Goal: Task Accomplishment & Management: Complete application form

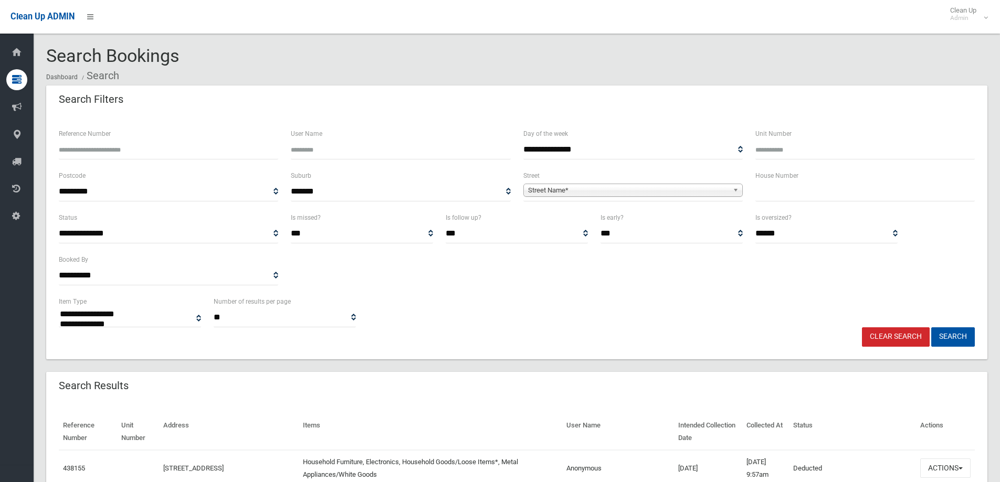
select select
click at [800, 198] on input "text" at bounding box center [864, 191] width 219 height 19
type input "**"
click at [681, 191] on span "Street Name*" at bounding box center [628, 190] width 200 height 13
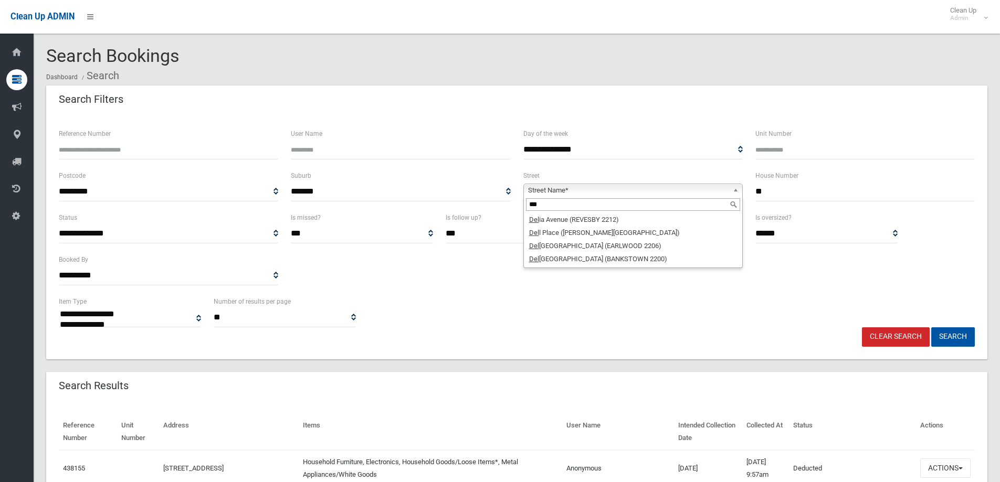
click at [588, 209] on input "***" at bounding box center [633, 204] width 214 height 13
type input "***"
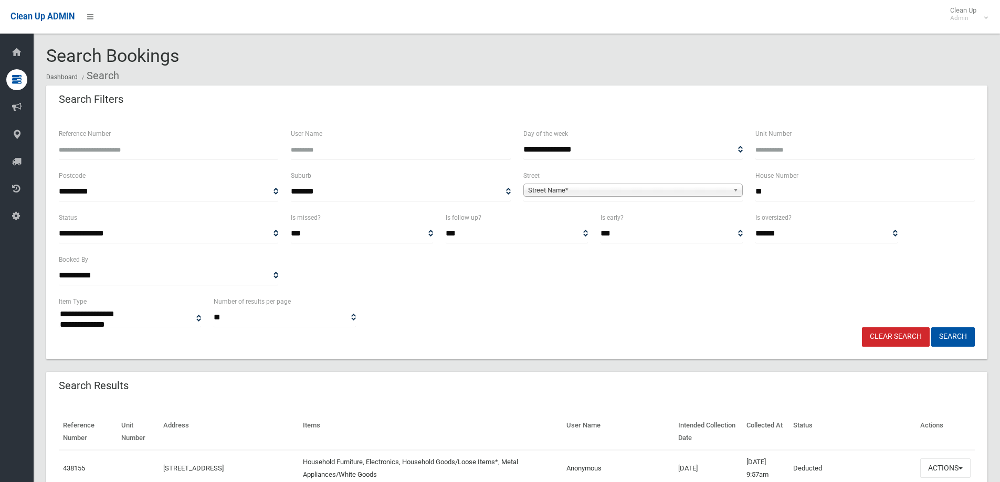
click at [688, 192] on span "Street Name*" at bounding box center [628, 190] width 200 height 13
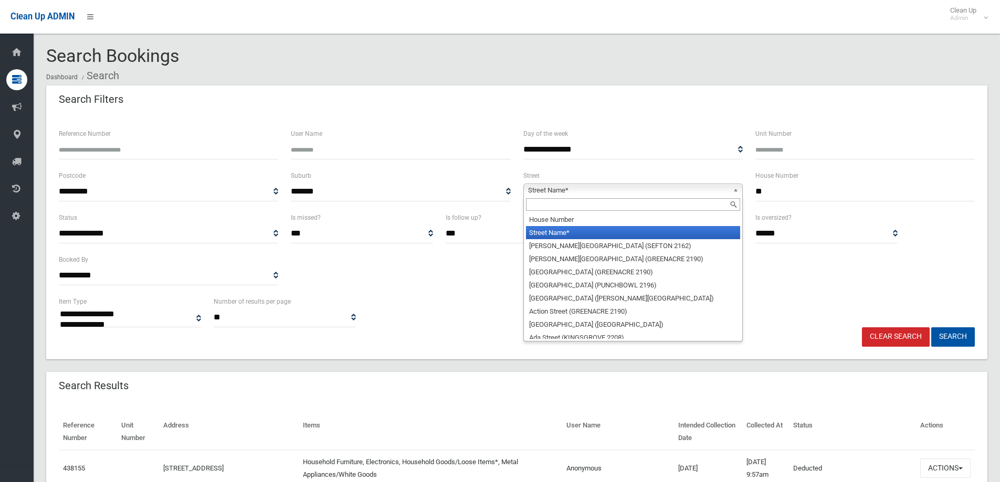
click at [591, 204] on input "text" at bounding box center [633, 204] width 214 height 13
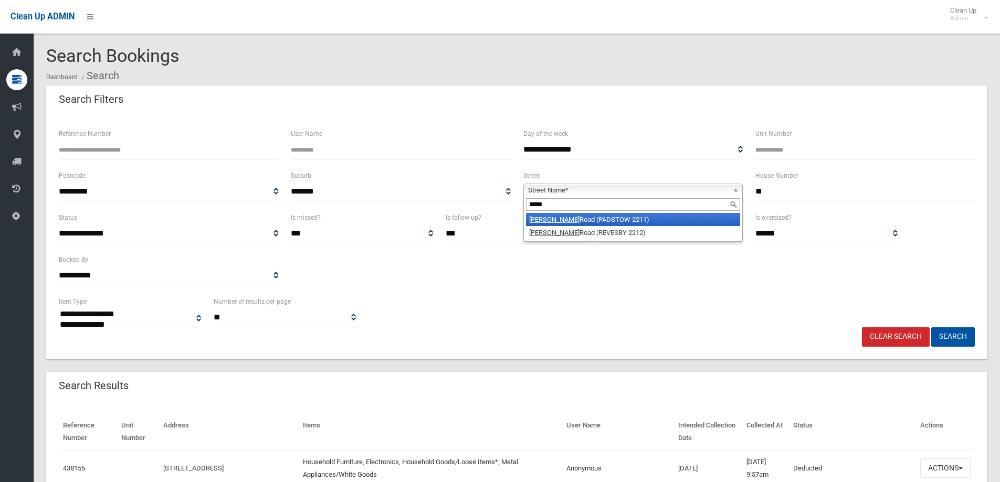
type input "*****"
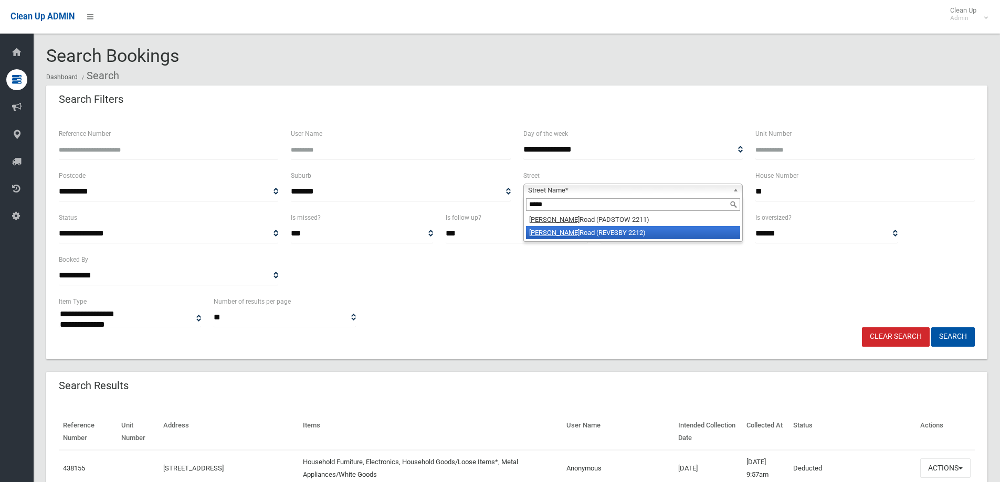
click at [585, 236] on li "Doyle Road (REVESBY 2212)" at bounding box center [633, 232] width 214 height 13
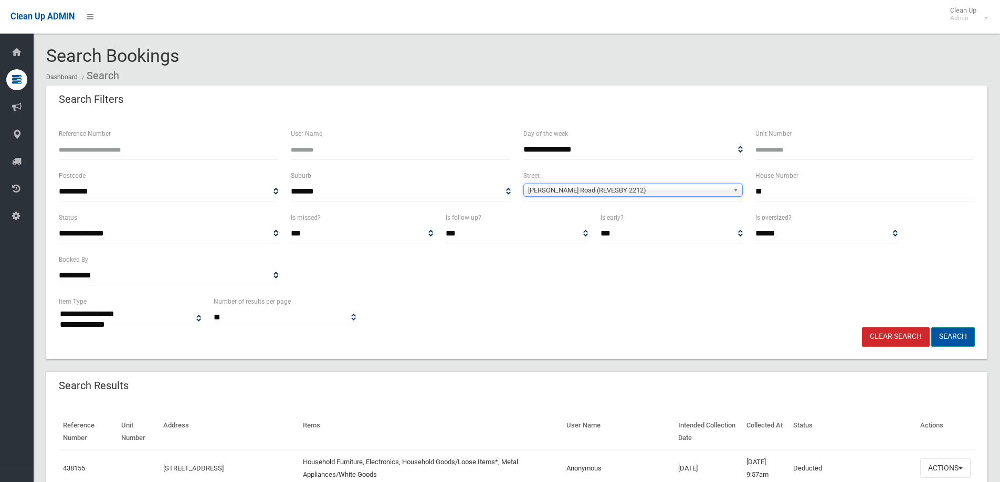
click at [964, 342] on button "Search" at bounding box center [953, 336] width 44 height 19
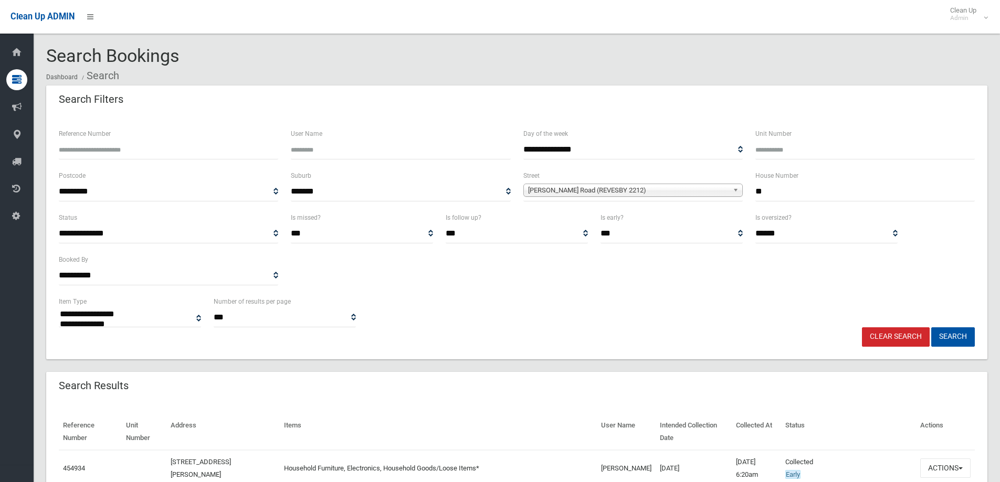
select select
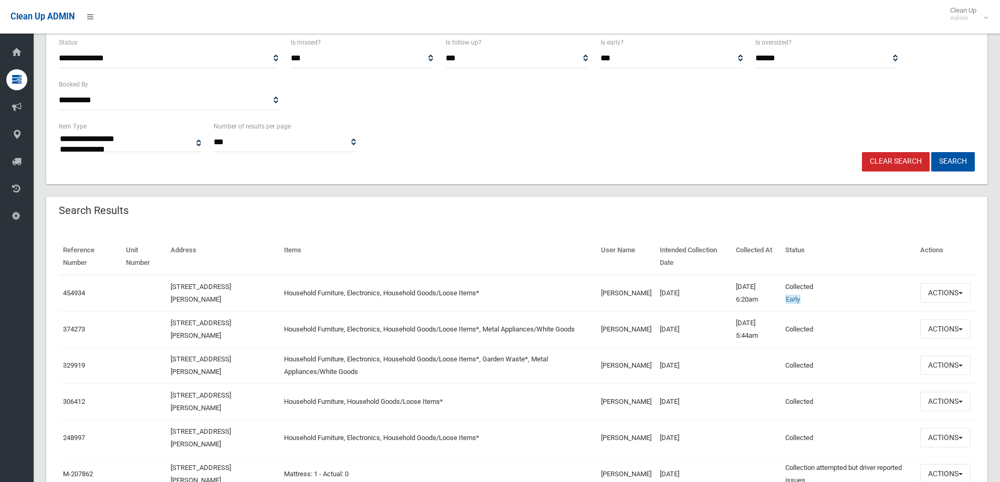
scroll to position [210, 0]
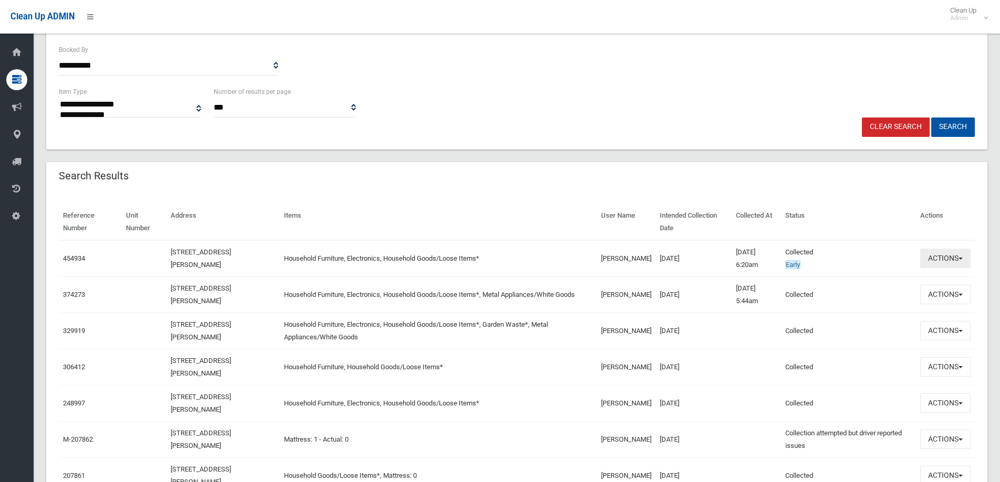
click at [955, 260] on button "Actions" at bounding box center [945, 258] width 50 height 19
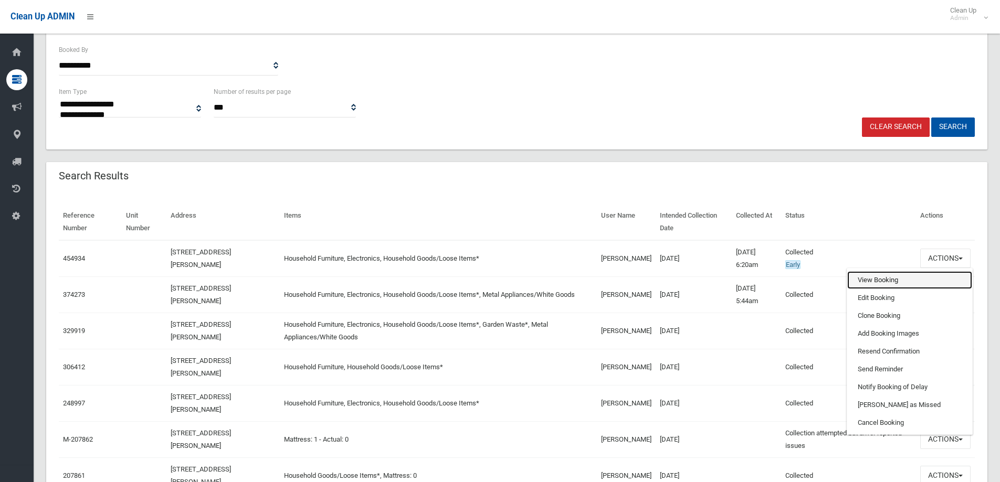
click at [877, 281] on link "View Booking" at bounding box center [909, 280] width 125 height 18
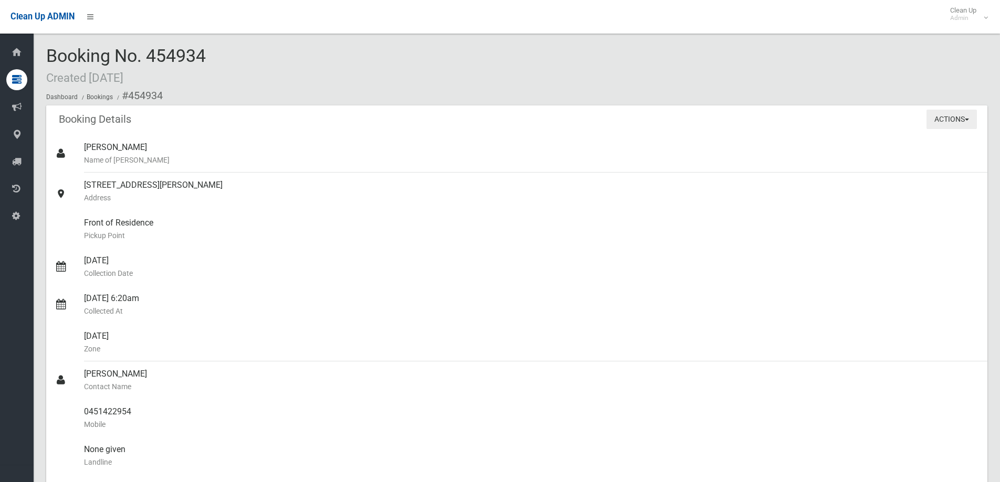
drag, startPoint x: 970, startPoint y: 119, endPoint x: 934, endPoint y: 129, distance: 37.4
click at [970, 119] on button "Actions" at bounding box center [951, 119] width 50 height 19
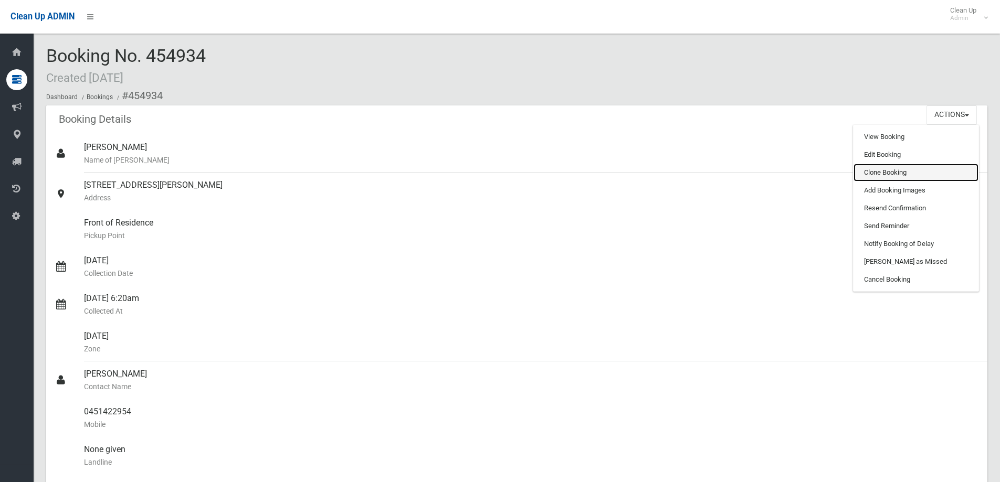
click at [896, 171] on link "Clone Booking" at bounding box center [915, 173] width 125 height 18
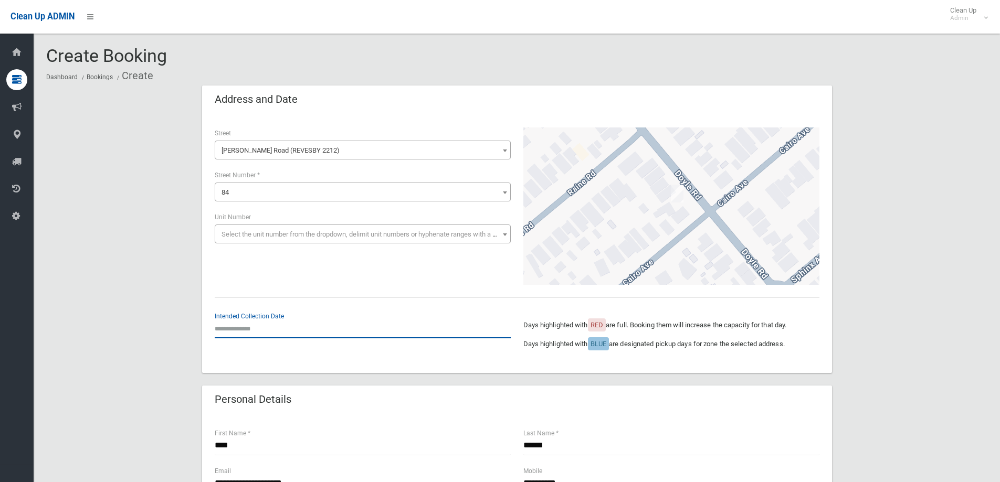
click at [259, 328] on input "text" at bounding box center [363, 328] width 296 height 19
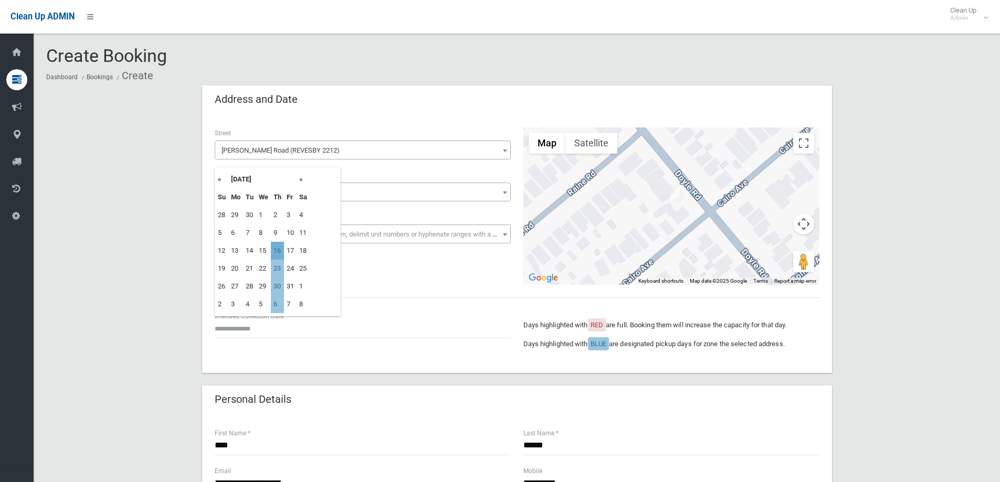
click at [277, 251] on td "16" at bounding box center [277, 251] width 13 height 18
type input "**********"
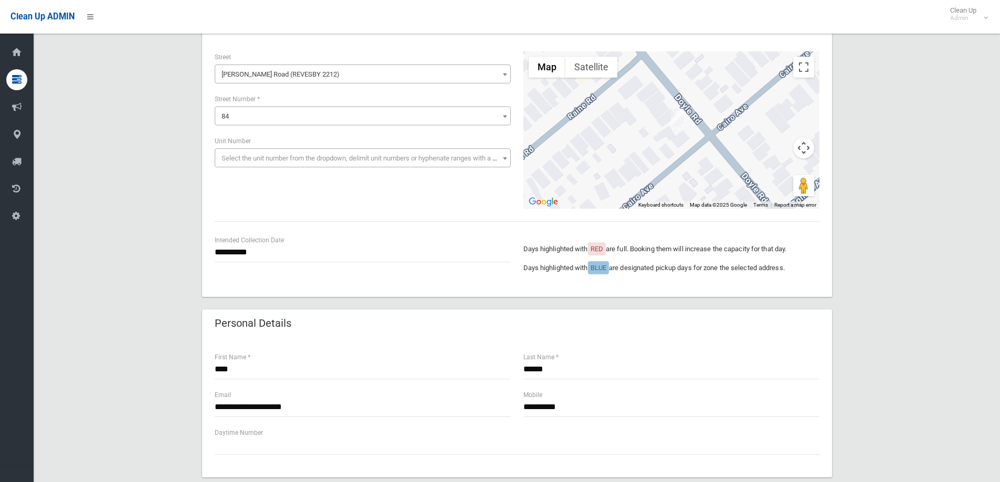
scroll to position [157, 0]
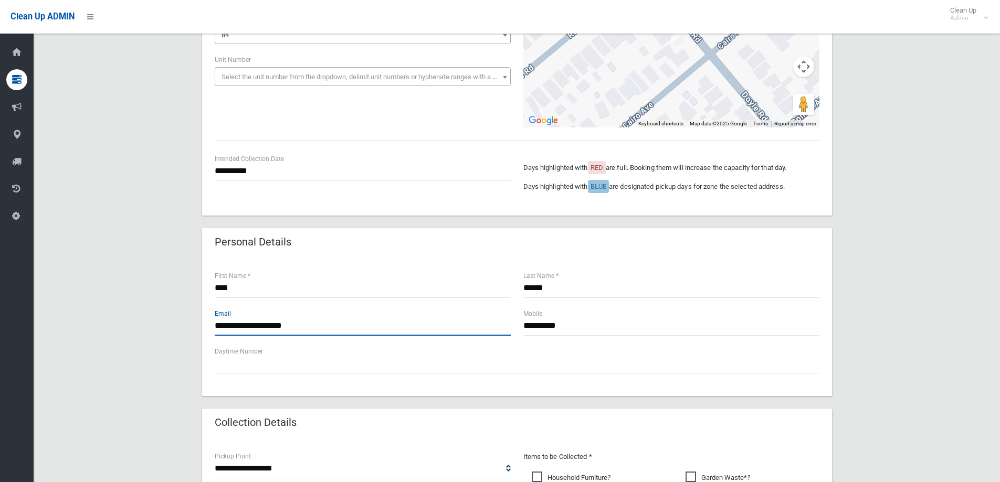
click at [340, 326] on input "**********" at bounding box center [363, 325] width 296 height 19
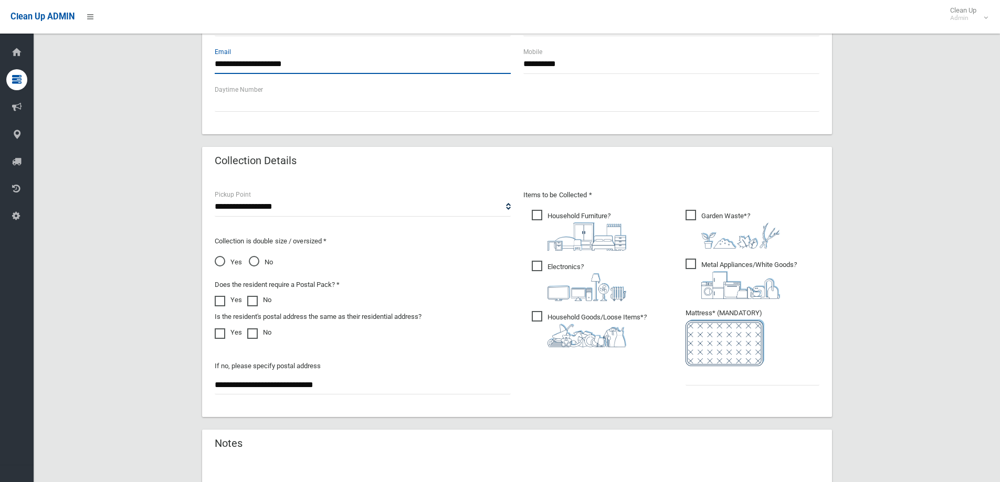
scroll to position [420, 0]
click at [698, 272] on span "Metal Appliances/White Goods ?" at bounding box center [740, 278] width 111 height 40
click at [694, 220] on span "Garden Waste* ?" at bounding box center [732, 228] width 94 height 39
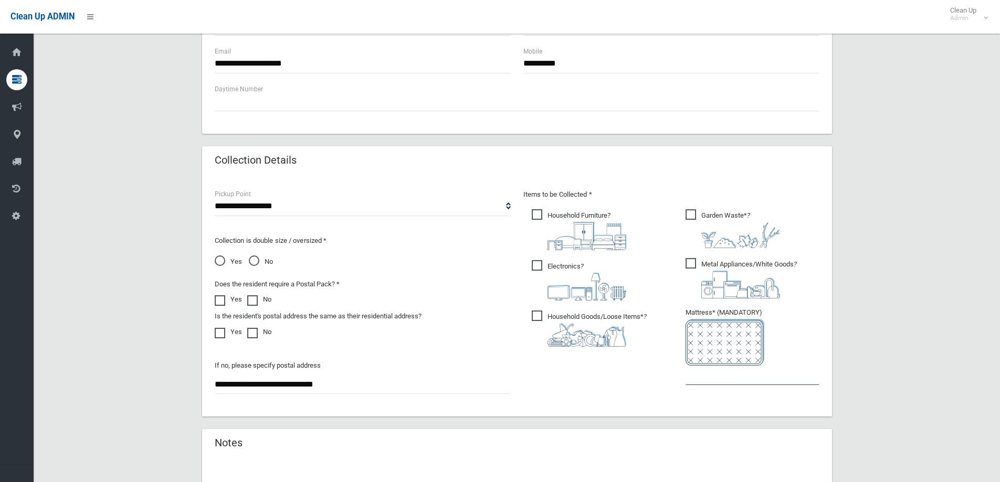
click at [709, 377] on input "text" at bounding box center [752, 375] width 134 height 19
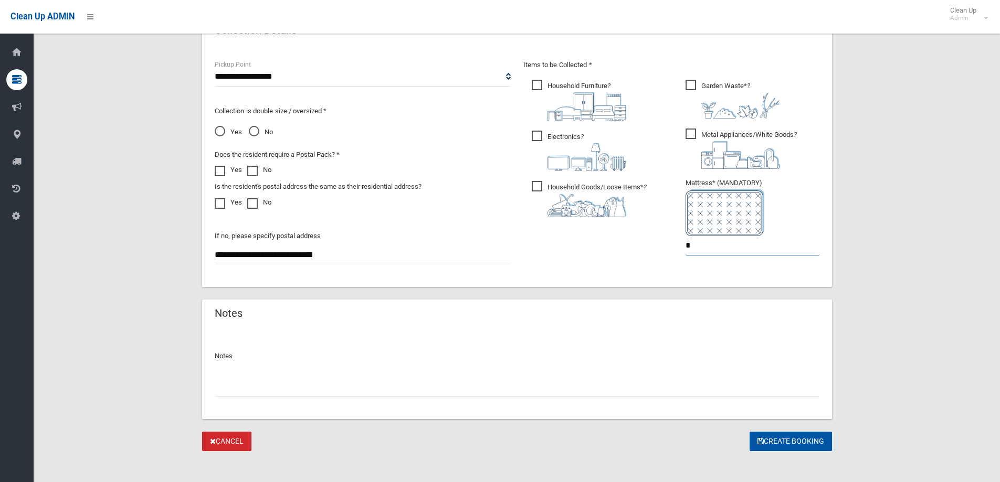
scroll to position [556, 0]
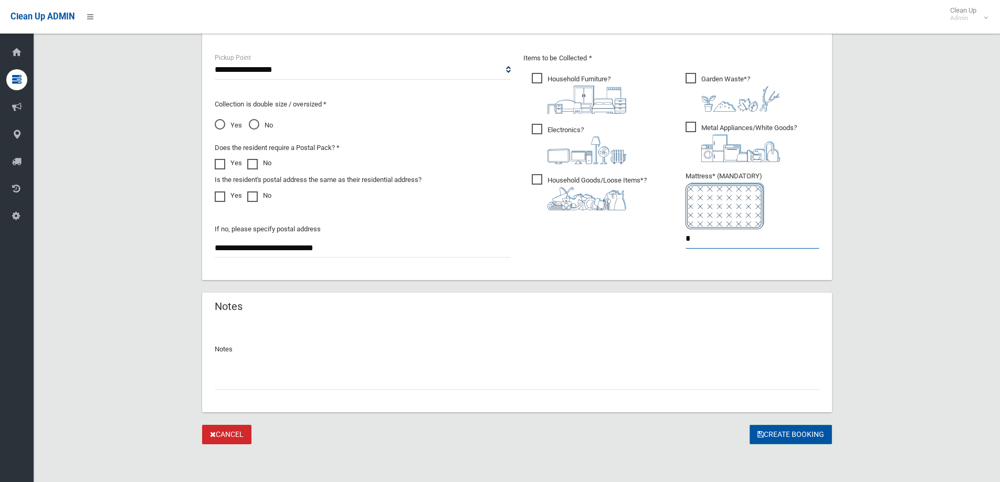
type input "*"
click at [778, 431] on button "Create Booking" at bounding box center [790, 434] width 82 height 19
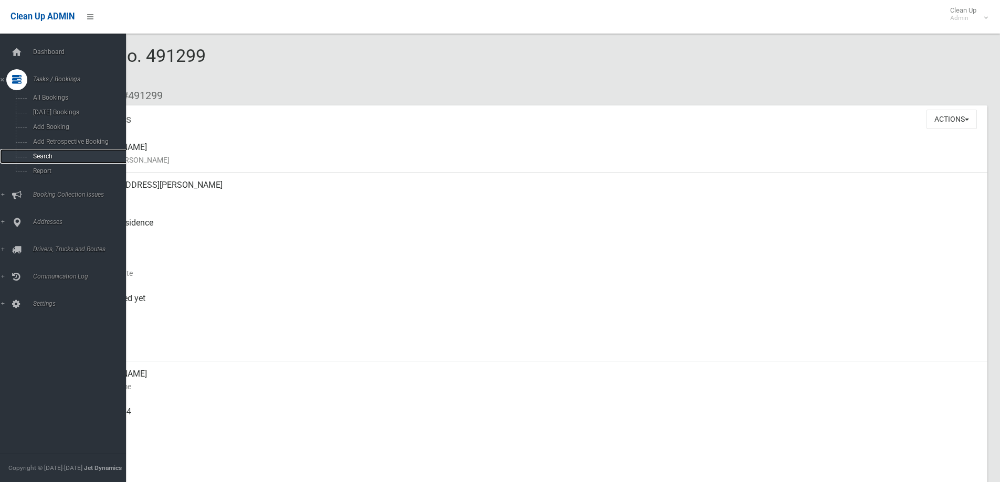
drag, startPoint x: 65, startPoint y: 158, endPoint x: 78, endPoint y: 154, distance: 13.8
click at [65, 157] on span "Search" at bounding box center [77, 156] width 95 height 7
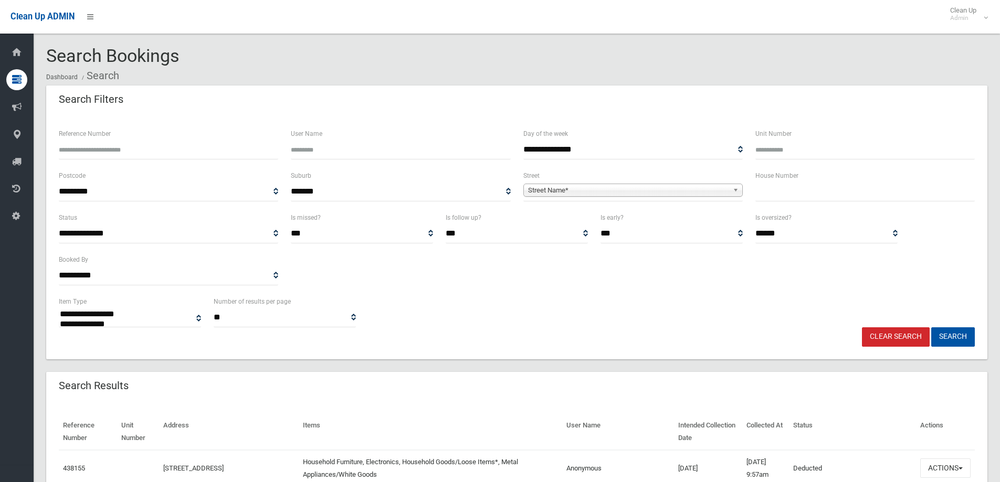
select select
click at [801, 195] on input "text" at bounding box center [864, 191] width 219 height 19
type input "**"
click at [708, 190] on span "Street Name*" at bounding box center [628, 190] width 200 height 13
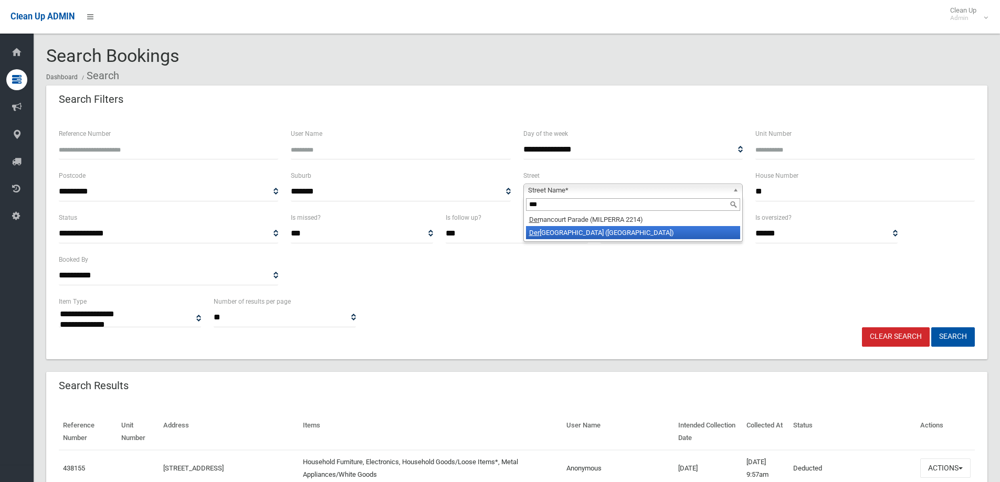
type input "***"
click at [665, 238] on li "Der ribong Street (VILLAWOOD 2163)" at bounding box center [633, 232] width 214 height 13
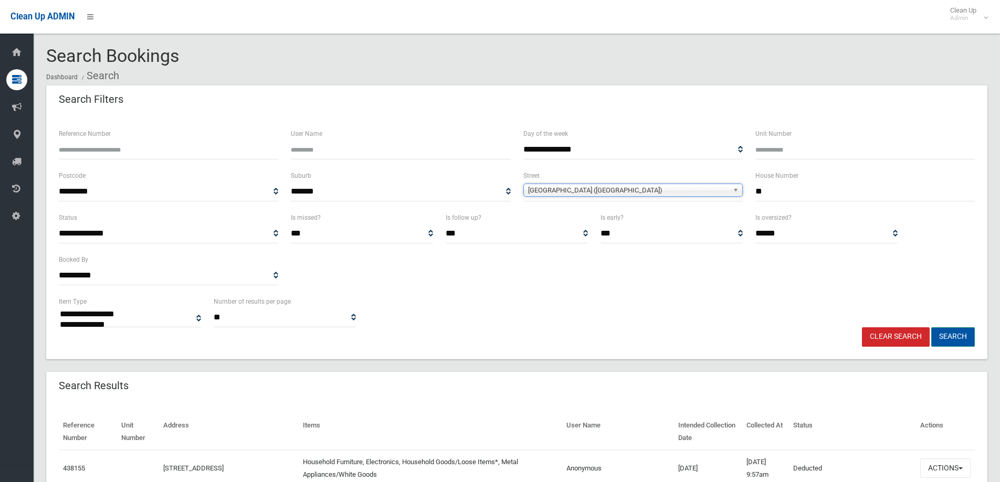
click at [960, 337] on button "Search" at bounding box center [953, 336] width 44 height 19
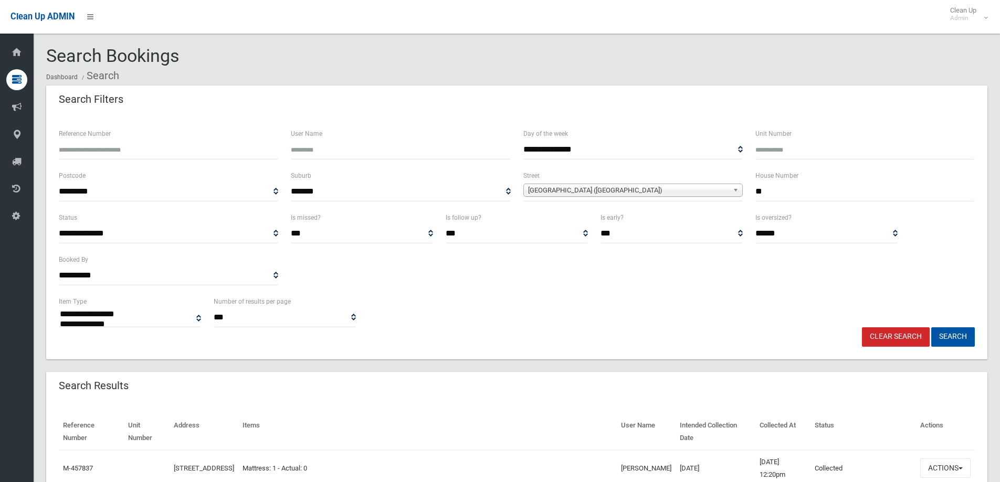
select select
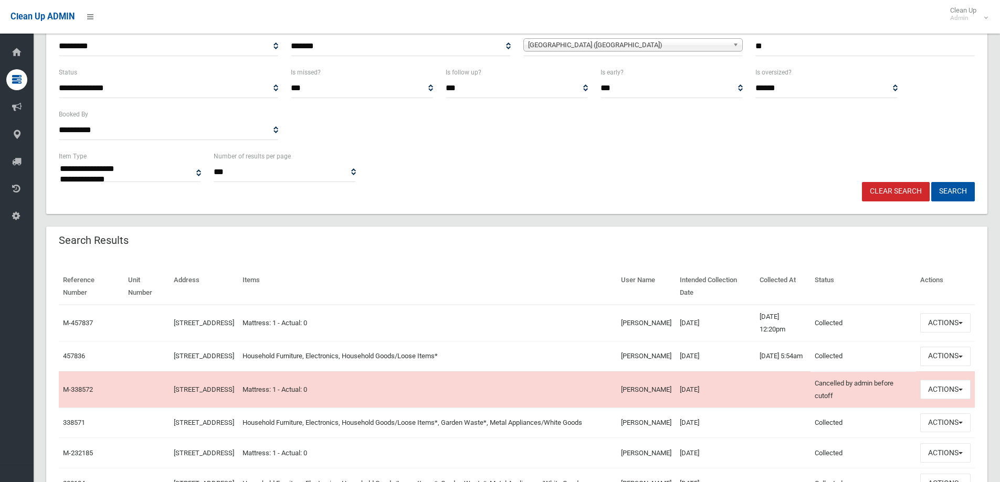
scroll to position [157, 0]
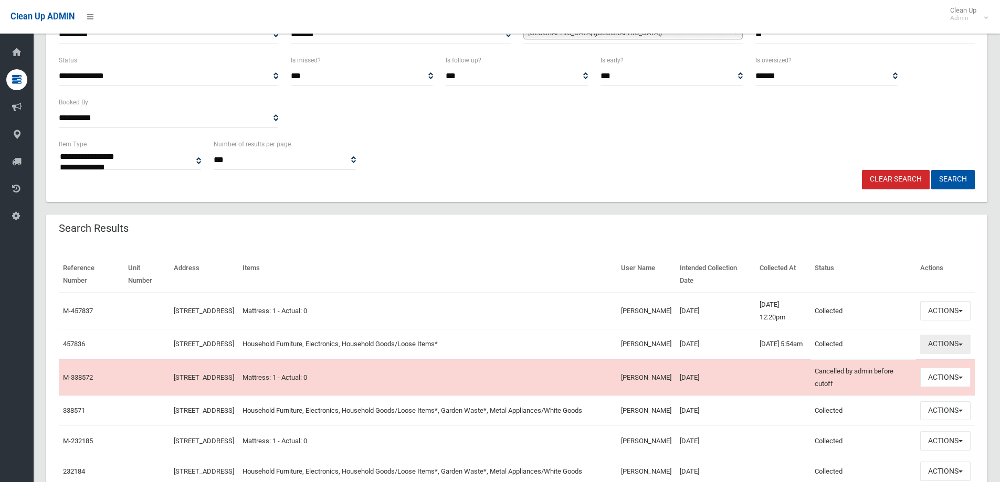
click at [936, 348] on button "Actions" at bounding box center [945, 344] width 50 height 19
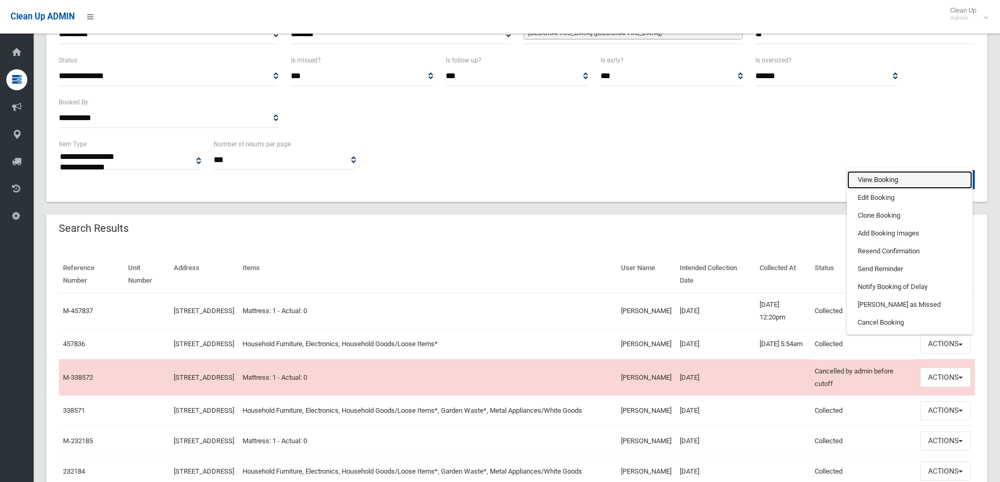
click at [893, 177] on link "View Booking" at bounding box center [909, 180] width 125 height 18
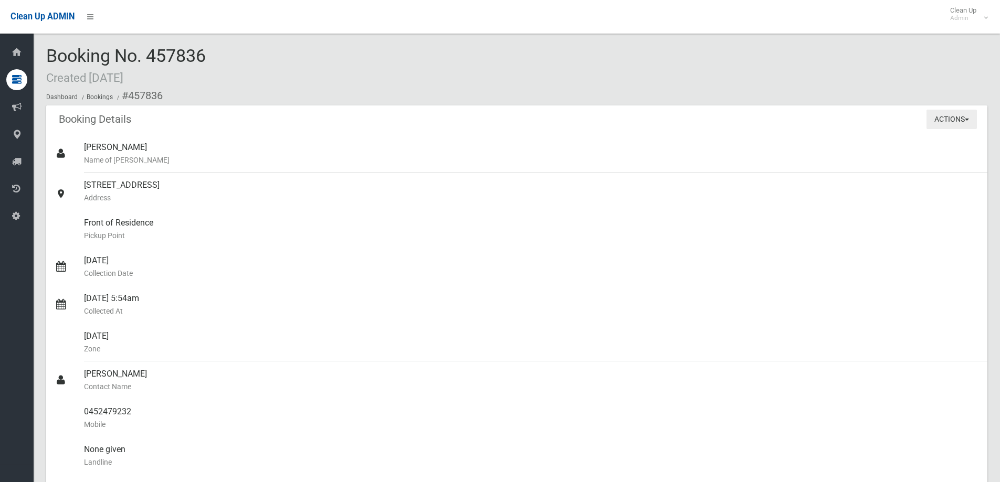
click at [964, 119] on button "Actions" at bounding box center [951, 119] width 50 height 19
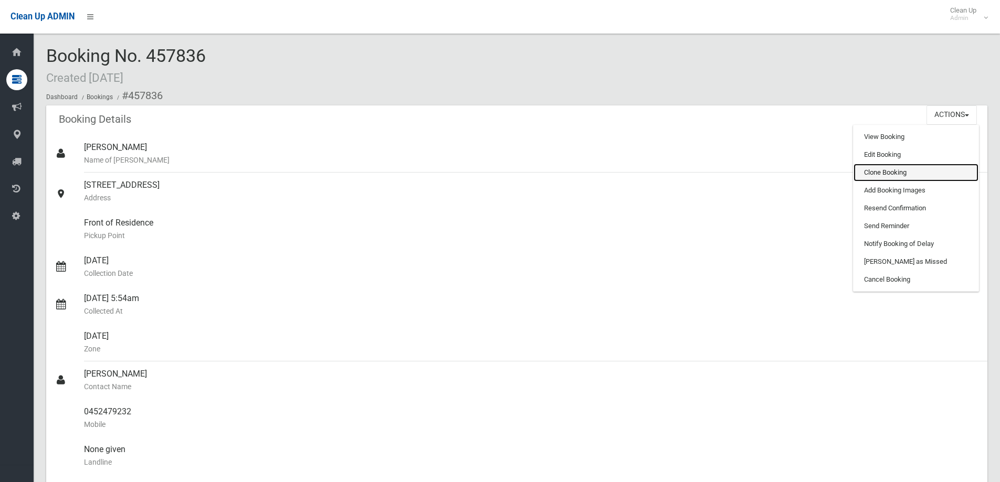
click at [902, 174] on link "Clone Booking" at bounding box center [915, 173] width 125 height 18
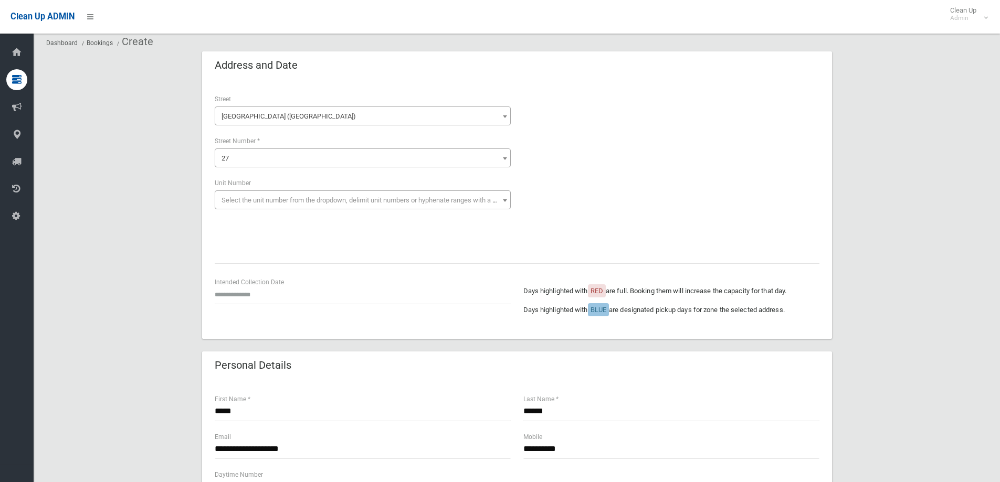
scroll to position [52, 0]
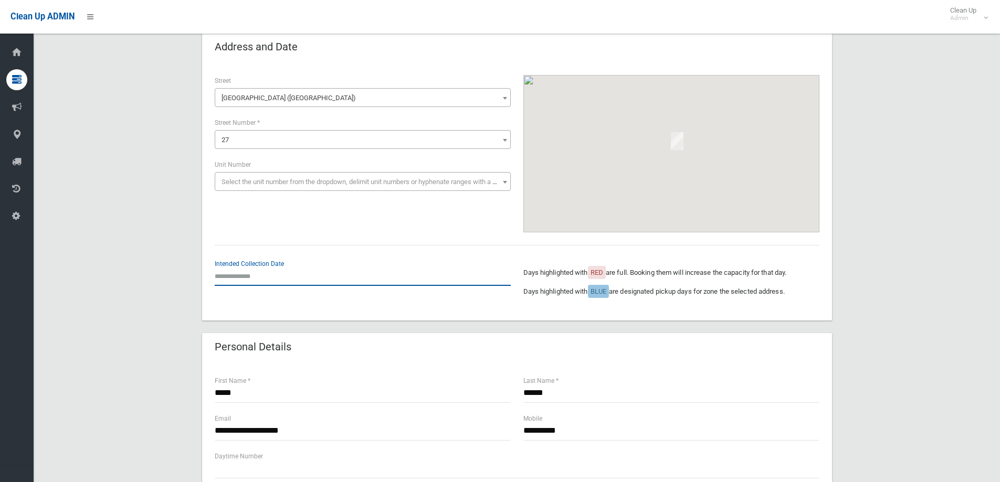
click at [254, 281] on input "text" at bounding box center [363, 276] width 296 height 19
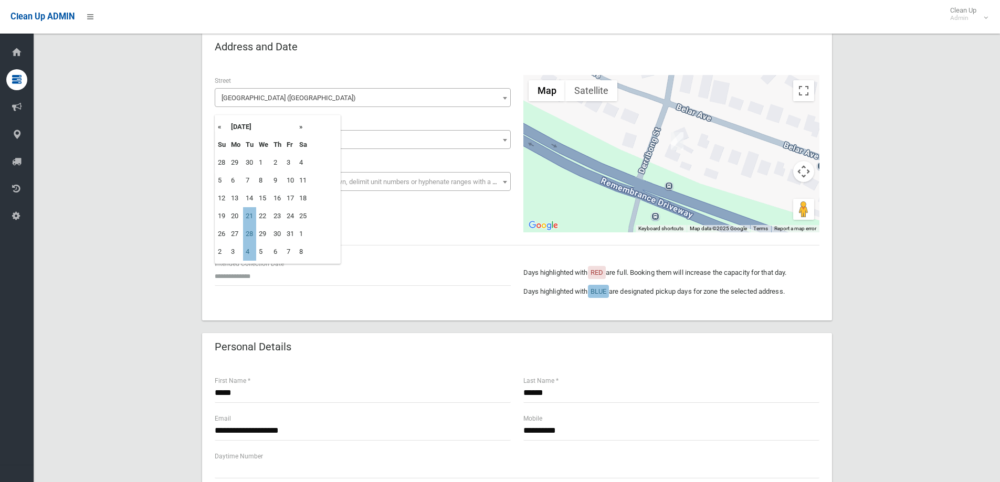
click at [299, 127] on th "»" at bounding box center [303, 127] width 13 height 18
click at [249, 233] on td "25" at bounding box center [249, 234] width 13 height 18
type input "**********"
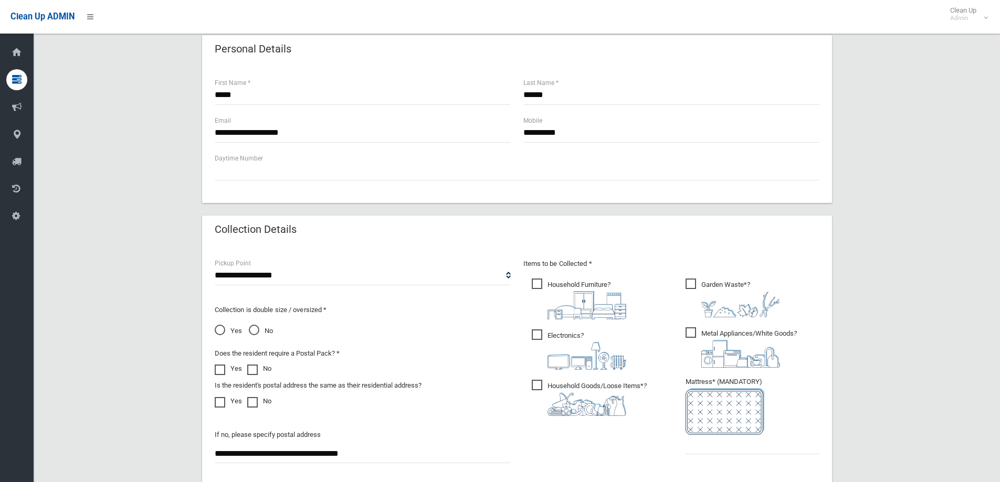
scroll to position [420, 0]
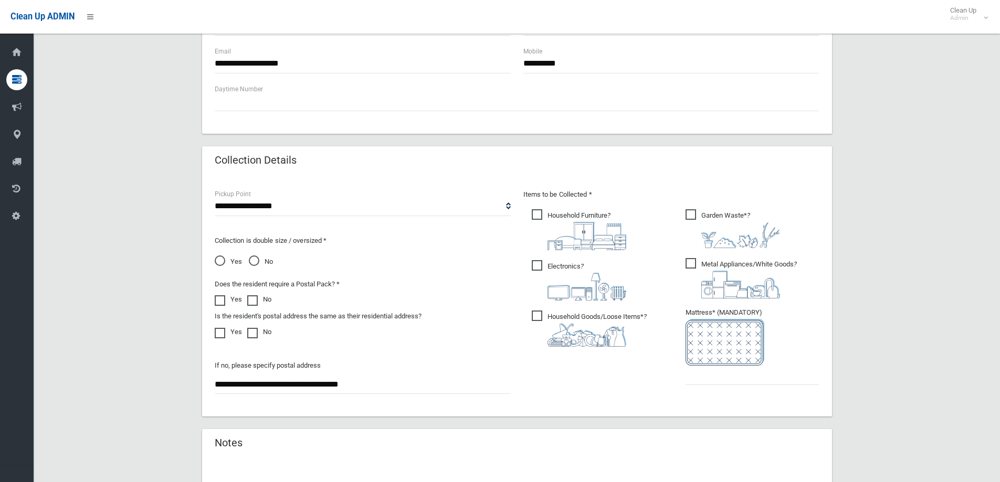
click at [689, 215] on span "Garden Waste* ?" at bounding box center [732, 228] width 94 height 39
click at [692, 261] on span "Metal Appliances/White Goods ?" at bounding box center [740, 278] width 111 height 40
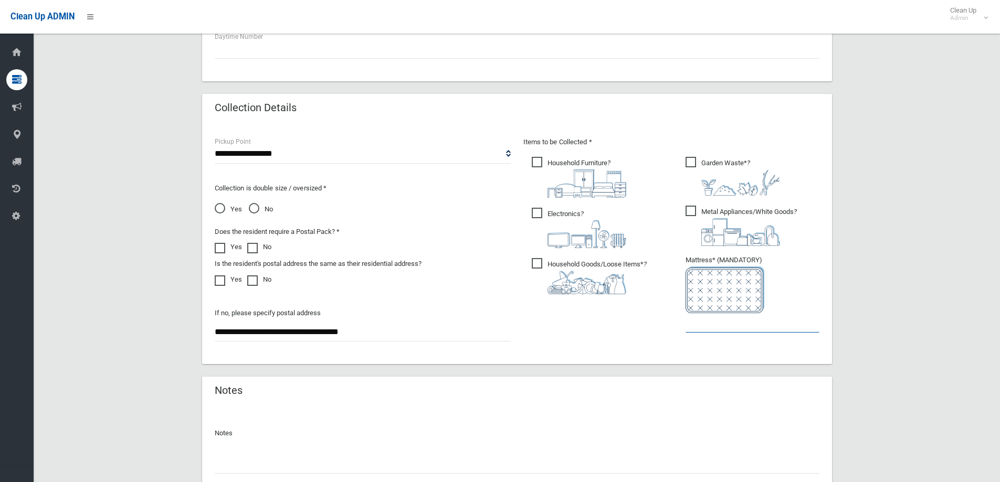
click at [695, 326] on input "text" at bounding box center [752, 322] width 134 height 19
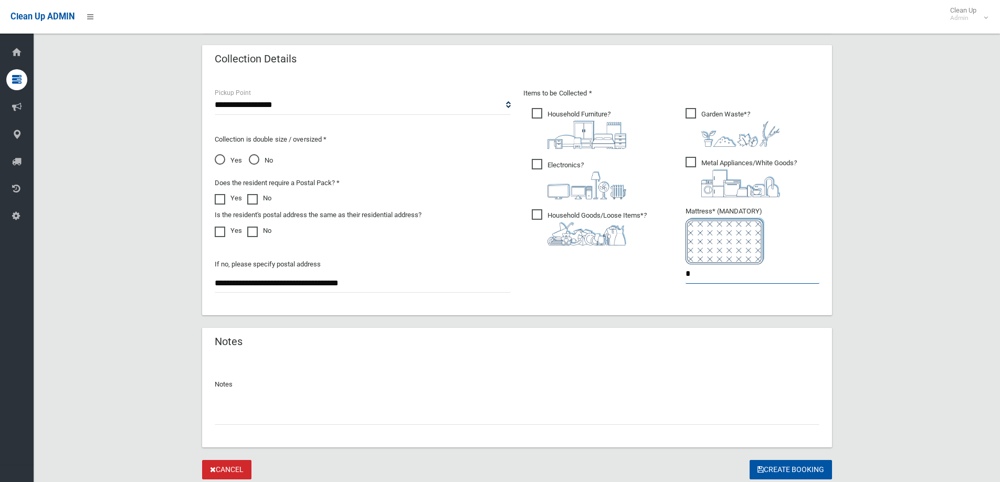
scroll to position [556, 0]
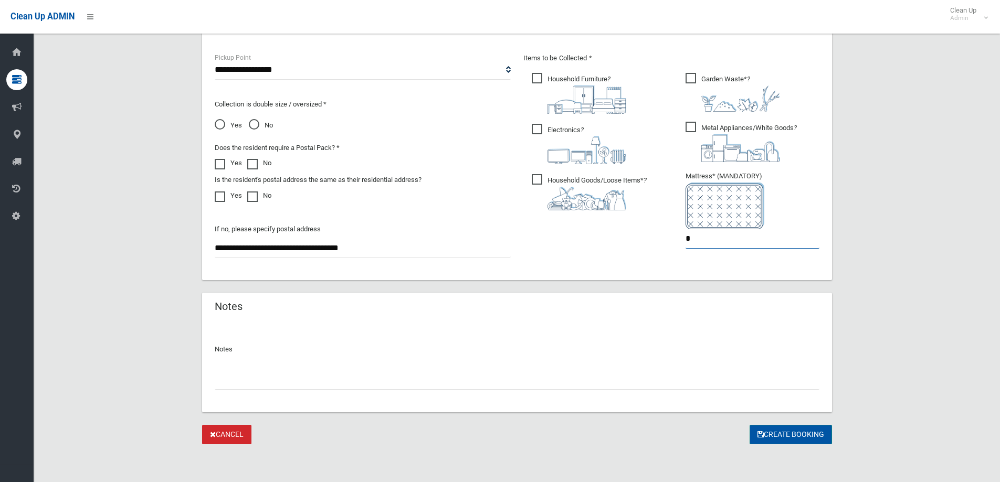
type input "*"
click at [764, 439] on button "Create Booking" at bounding box center [790, 434] width 82 height 19
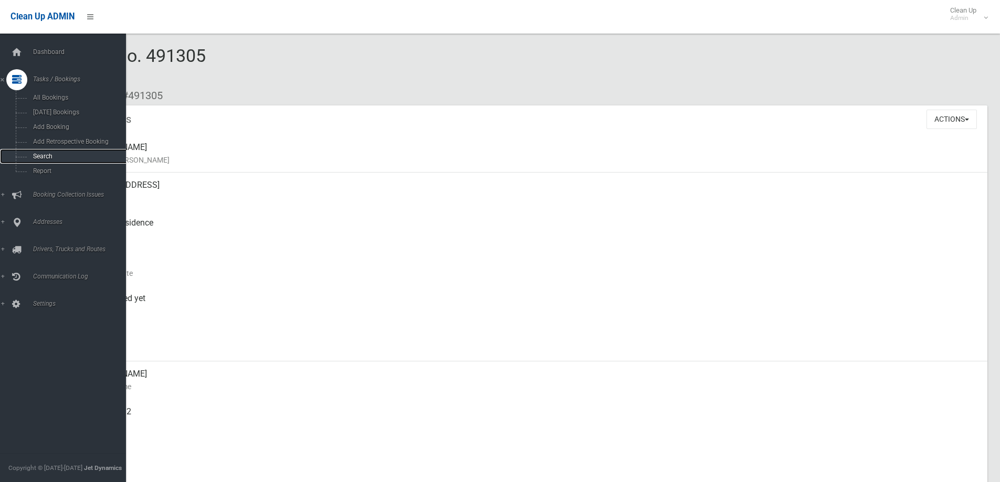
click at [51, 160] on link "Search" at bounding box center [67, 156] width 134 height 15
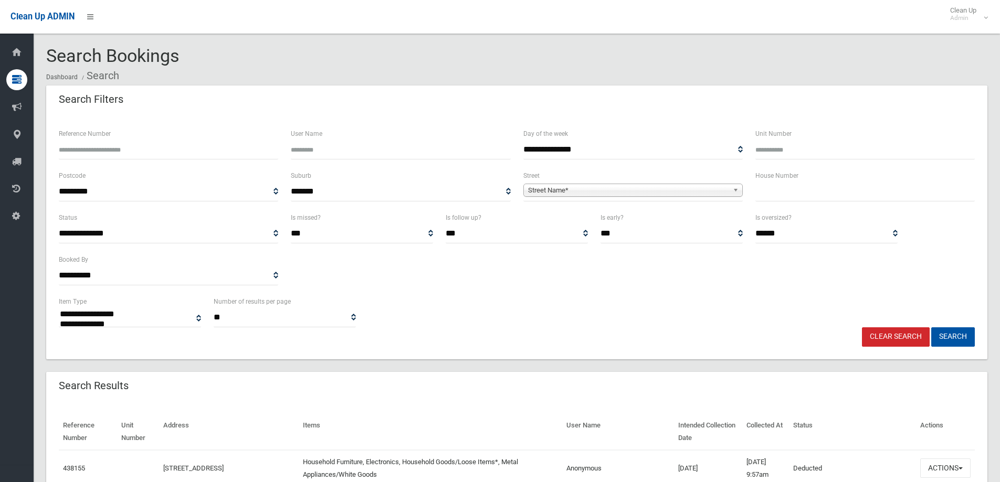
select select
